Goal: Transaction & Acquisition: Purchase product/service

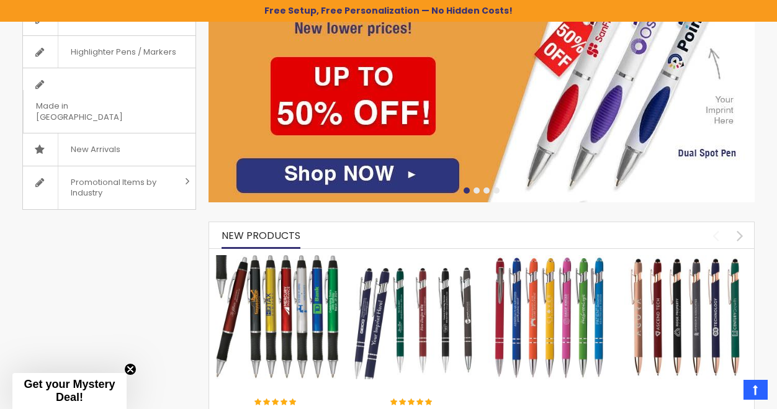
scroll to position [580, 0]
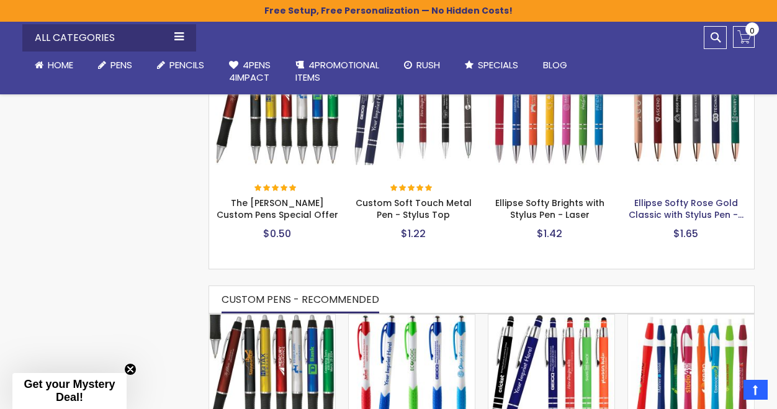
scroll to position [497, 0]
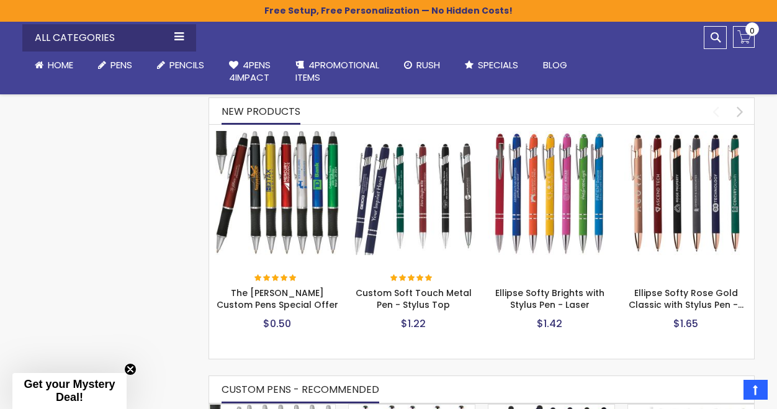
click at [296, 156] on img at bounding box center [277, 193] width 124 height 124
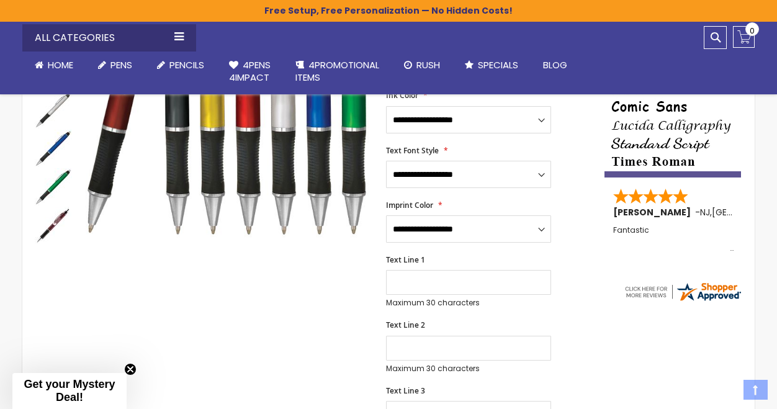
scroll to position [310, 0]
